Goal: Task Accomplishment & Management: Manage account settings

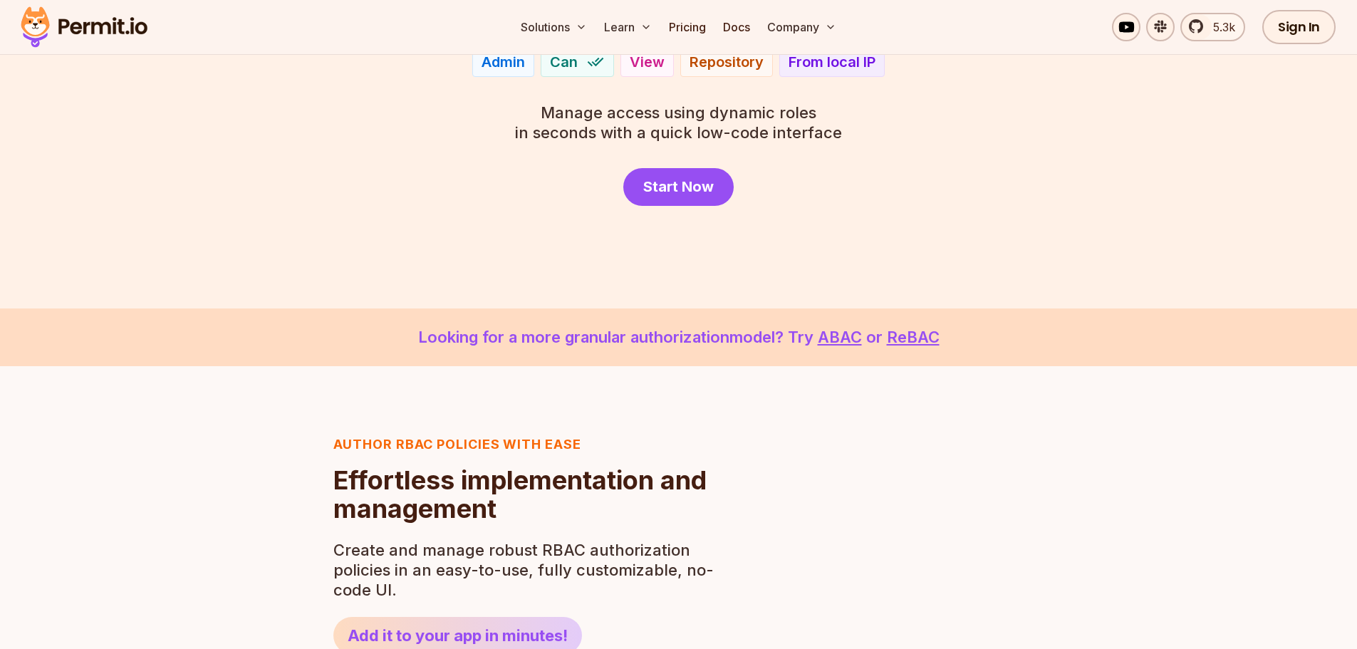
scroll to position [214, 0]
click at [667, 202] on link "Start Now" at bounding box center [678, 188] width 110 height 38
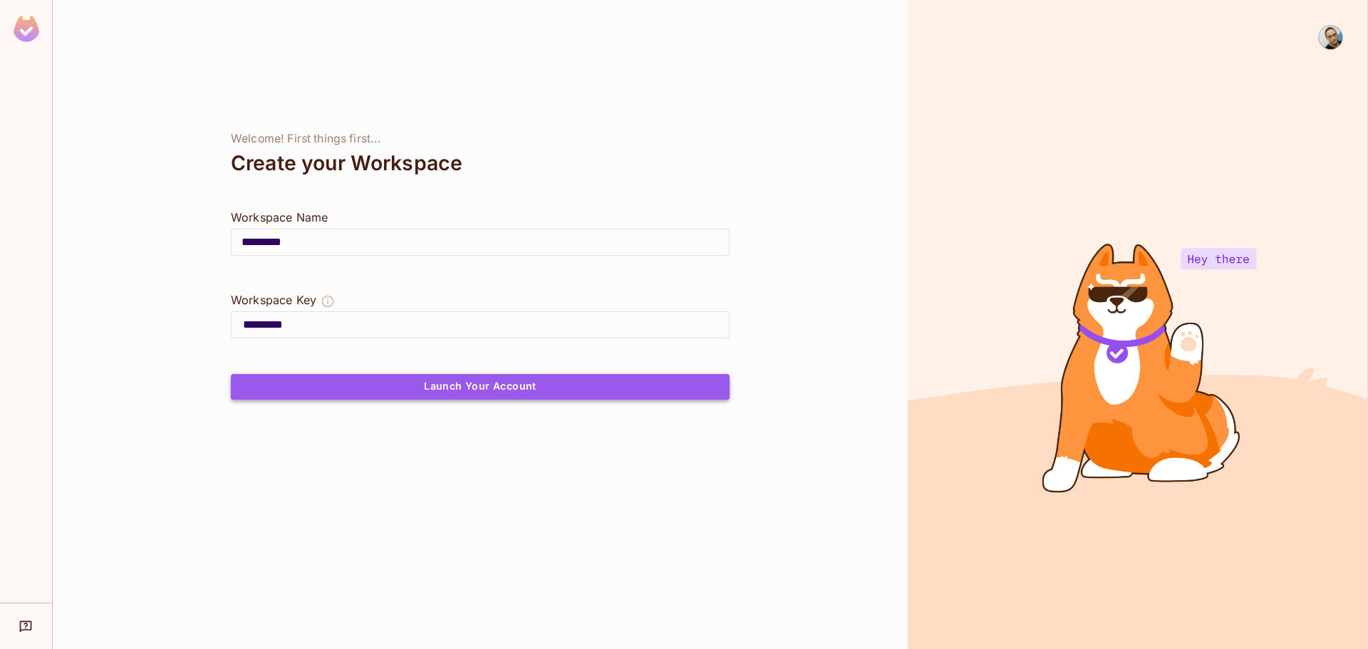
click at [465, 381] on button "Launch Your Account" at bounding box center [480, 387] width 499 height 26
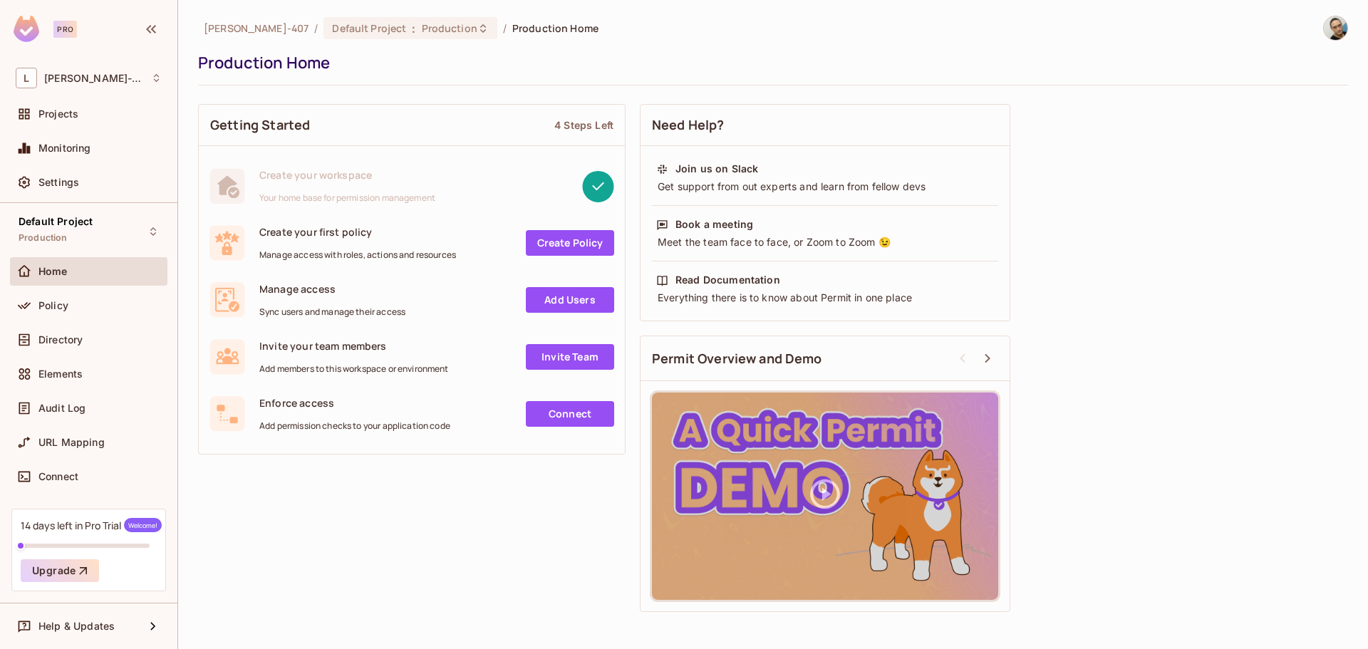
click at [596, 291] on link "Add Users" at bounding box center [570, 300] width 88 height 26
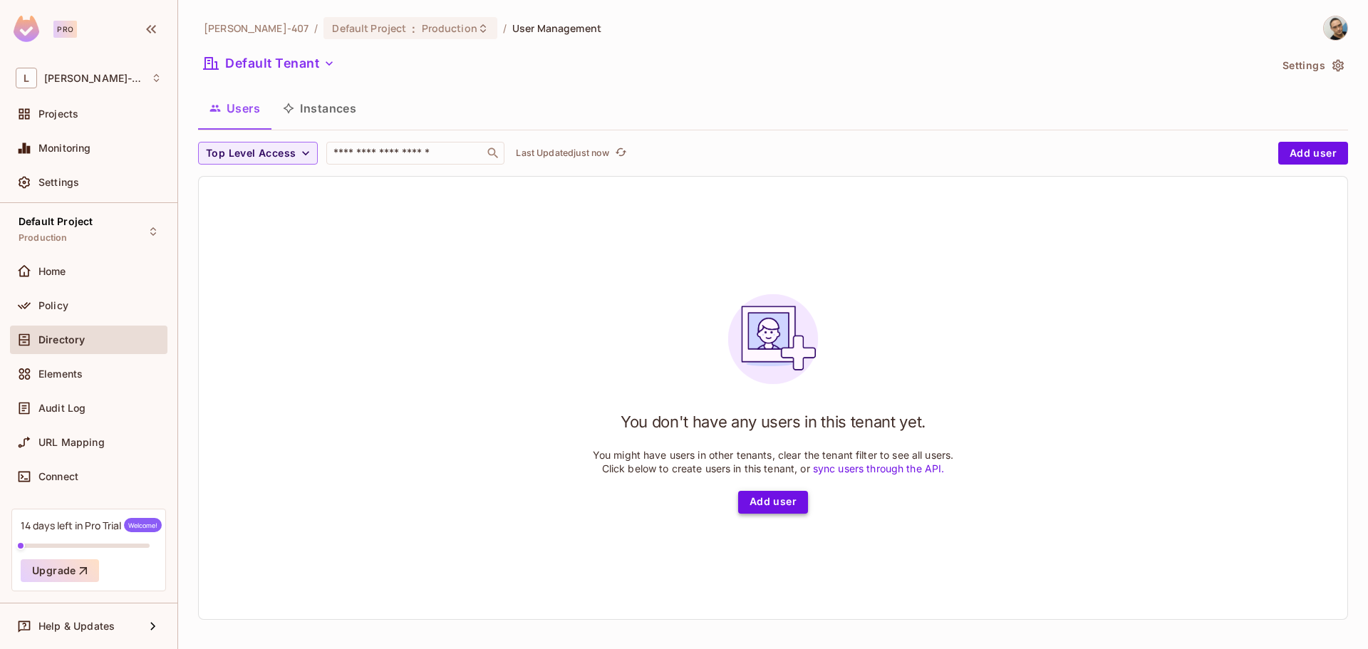
click at [774, 504] on button "Add user" at bounding box center [773, 502] width 70 height 23
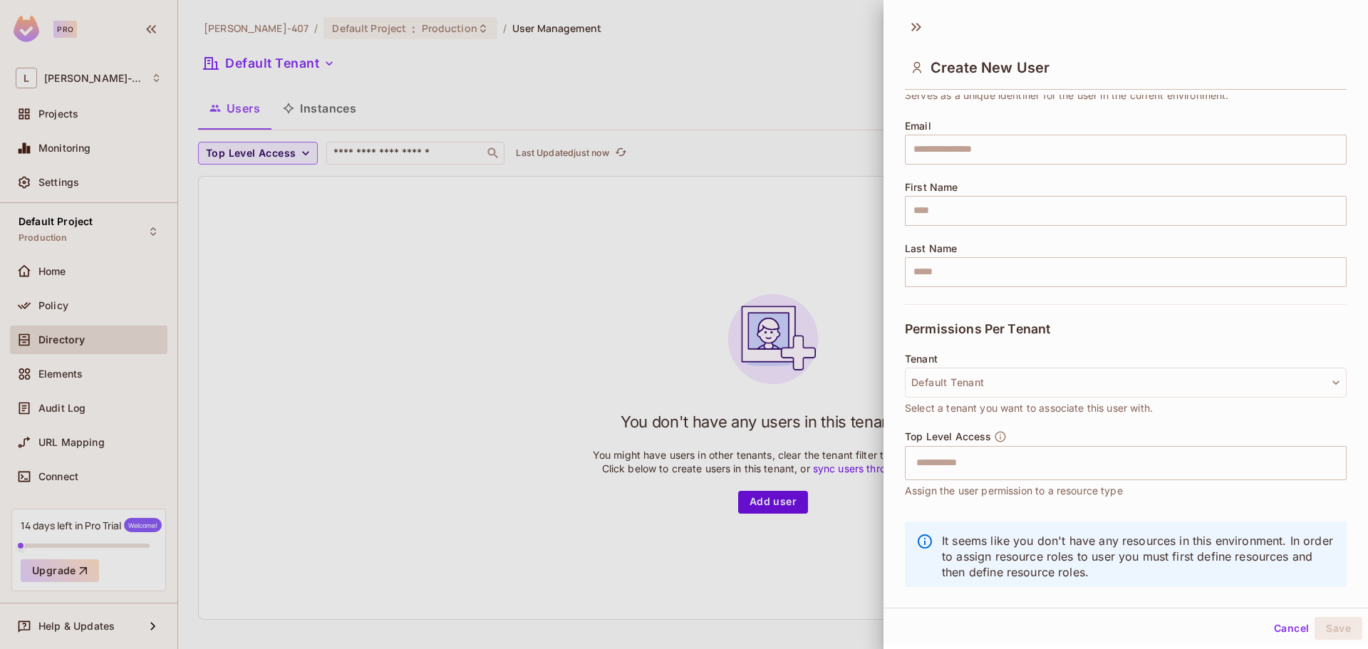
scroll to position [121, 0]
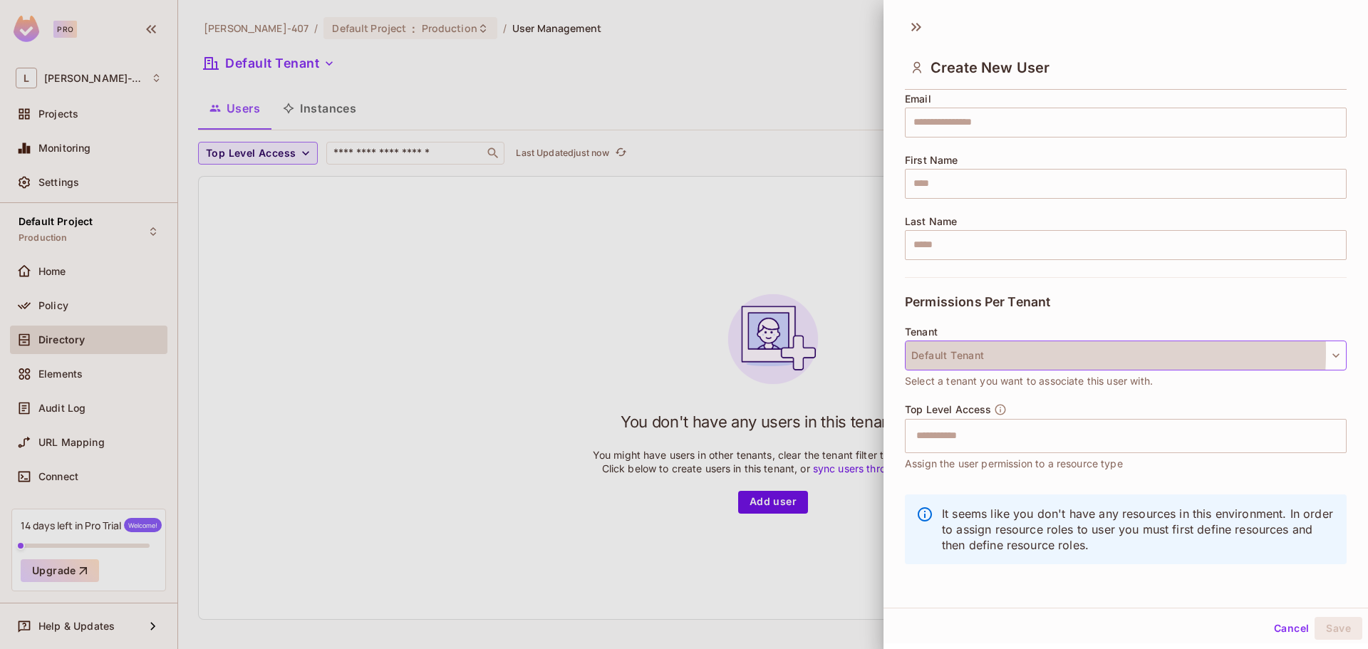
click at [1012, 352] on button "Default Tenant" at bounding box center [1126, 356] width 442 height 30
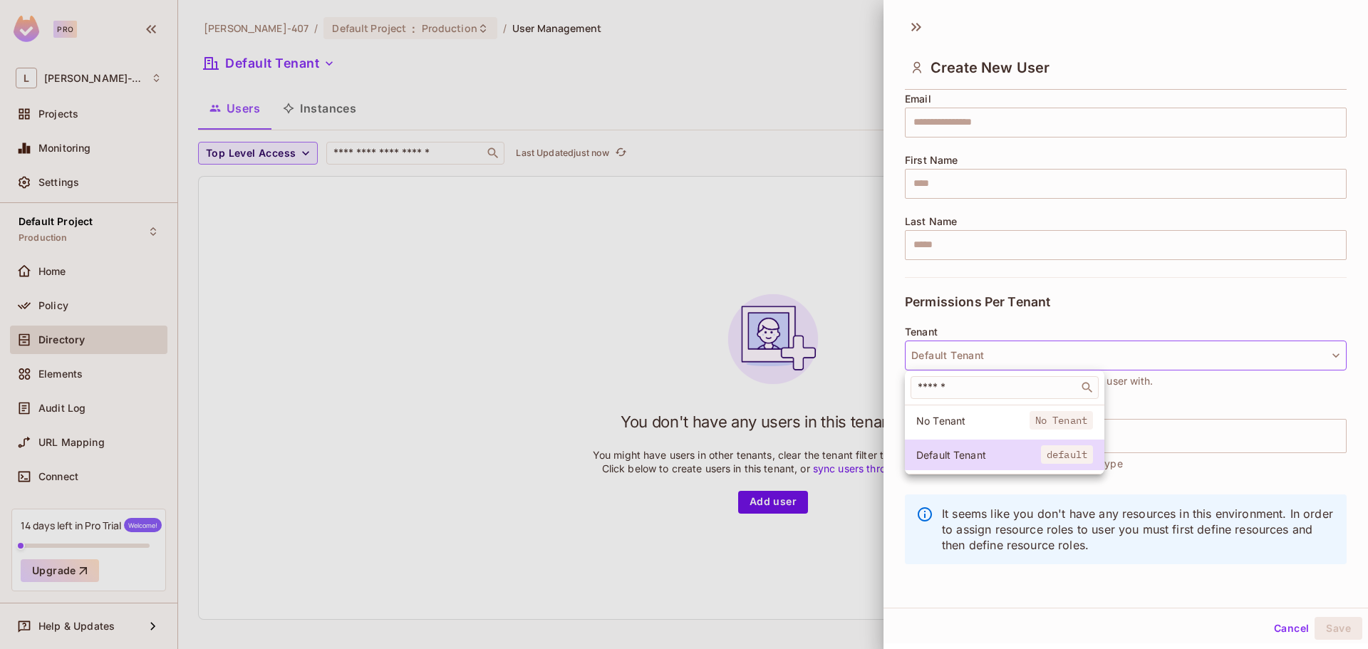
click at [326, 309] on div at bounding box center [684, 324] width 1368 height 649
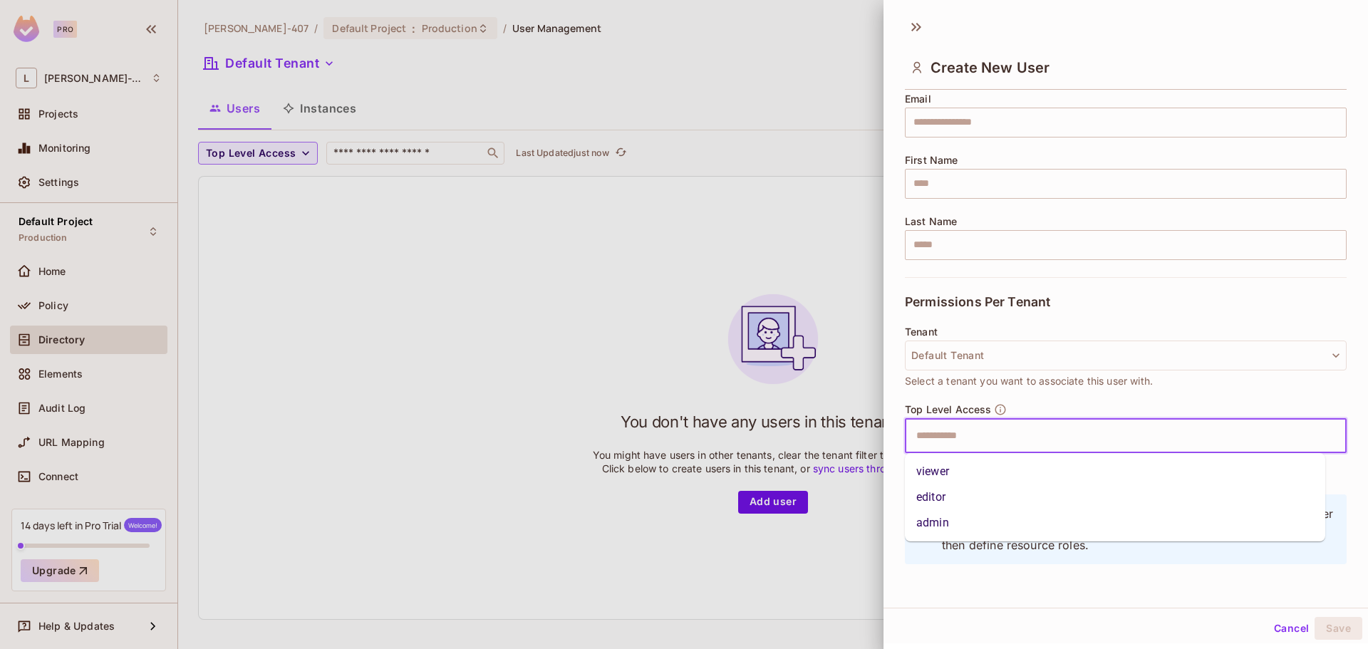
click at [1029, 436] on input "text" at bounding box center [1113, 436] width 411 height 28
click at [270, 244] on div at bounding box center [684, 324] width 1368 height 649
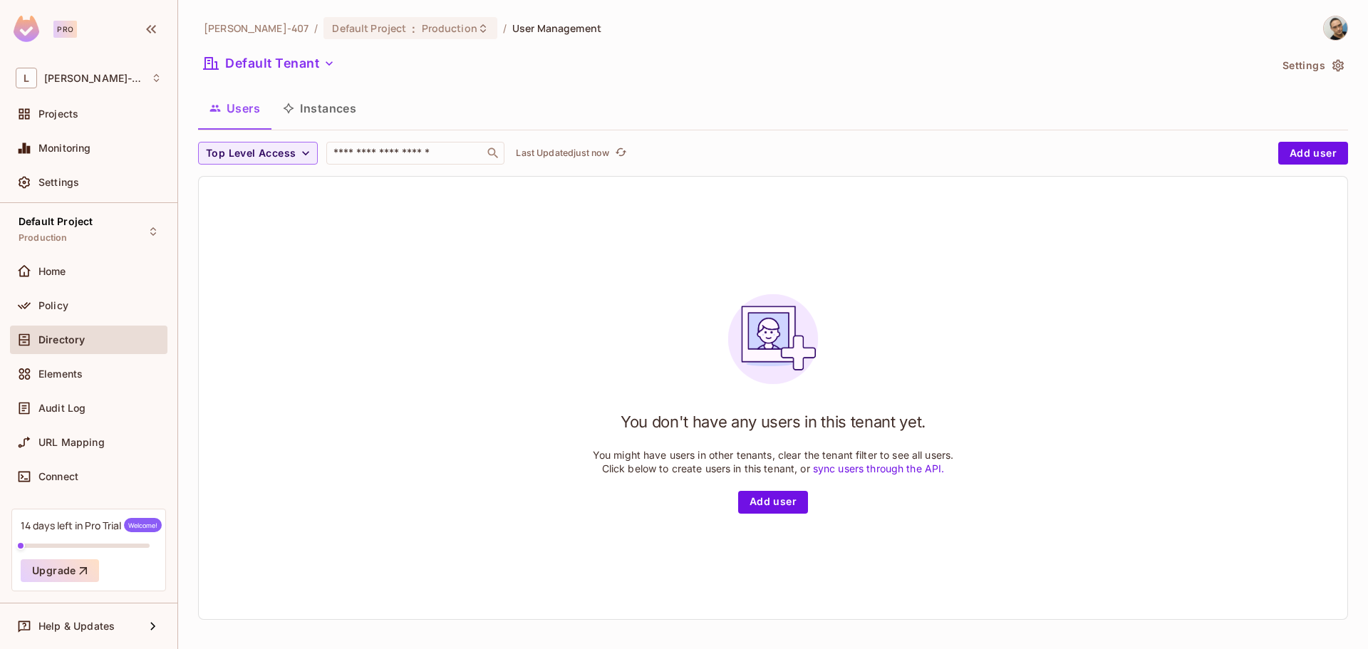
click at [336, 104] on button "Instances" at bounding box center [319, 108] width 96 height 36
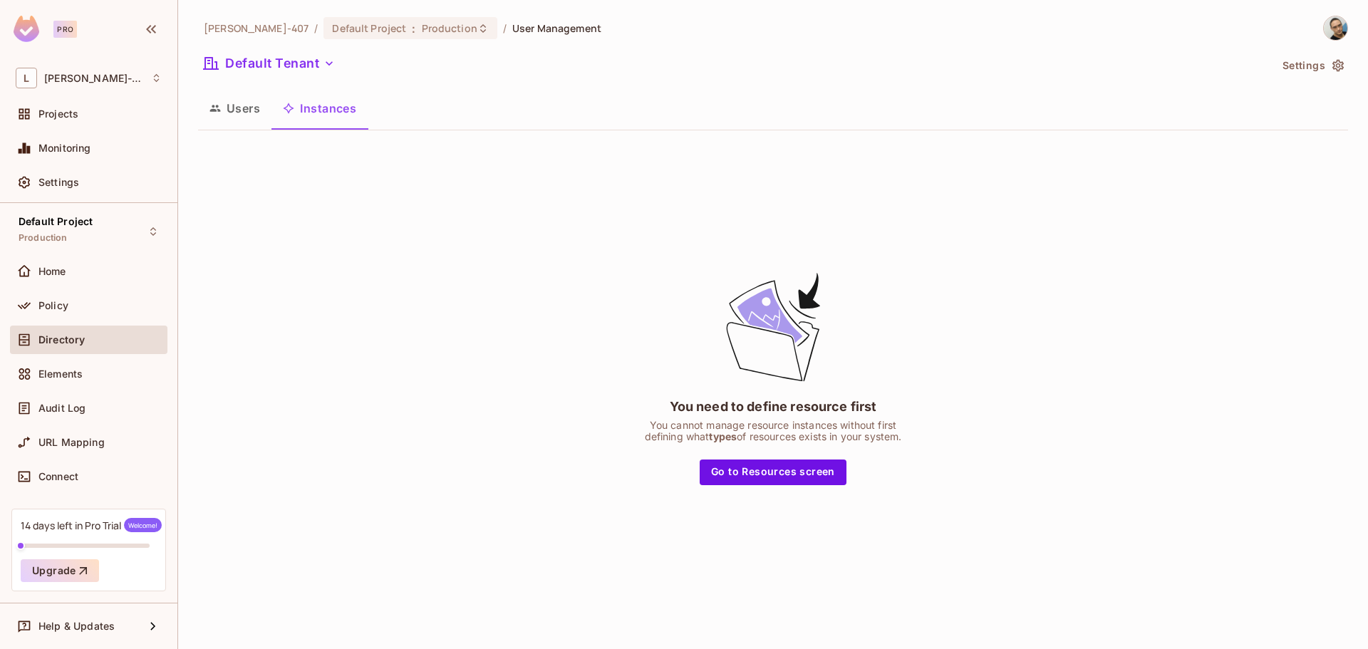
click at [245, 128] on div "Users Instances" at bounding box center [773, 109] width 1150 height 39
